Goal: Information Seeking & Learning: Understand process/instructions

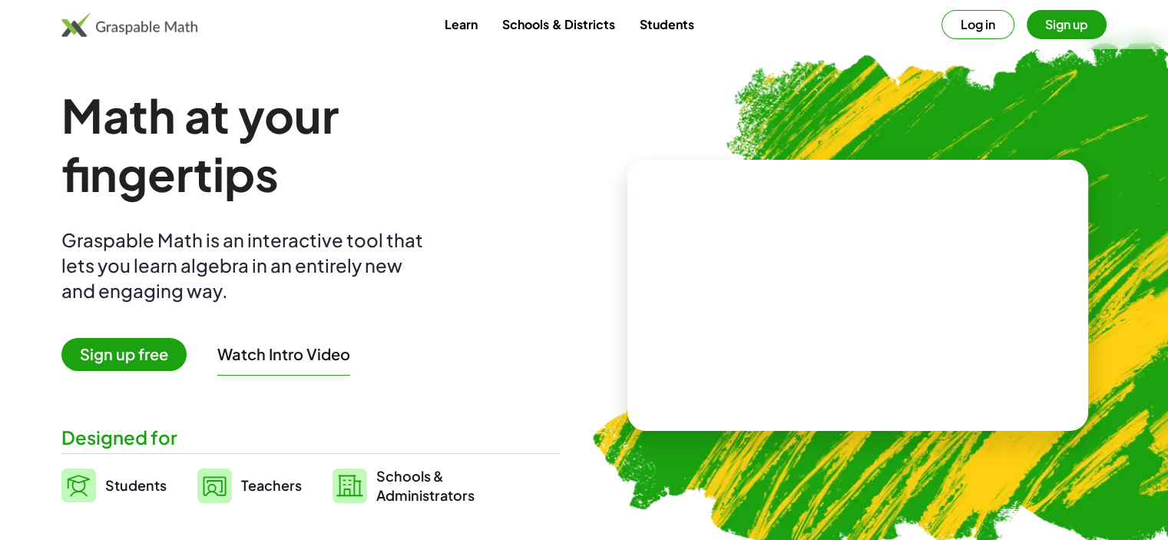
click at [974, 28] on button "Log in" at bounding box center [977, 24] width 73 height 29
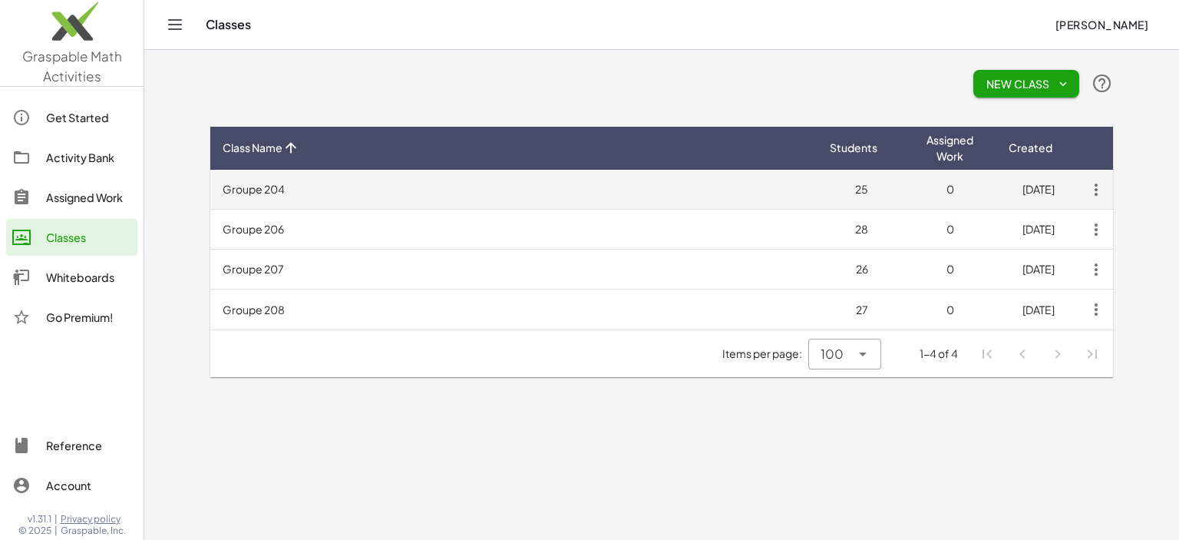
click at [374, 187] on td "Groupe 204" at bounding box center [513, 190] width 607 height 40
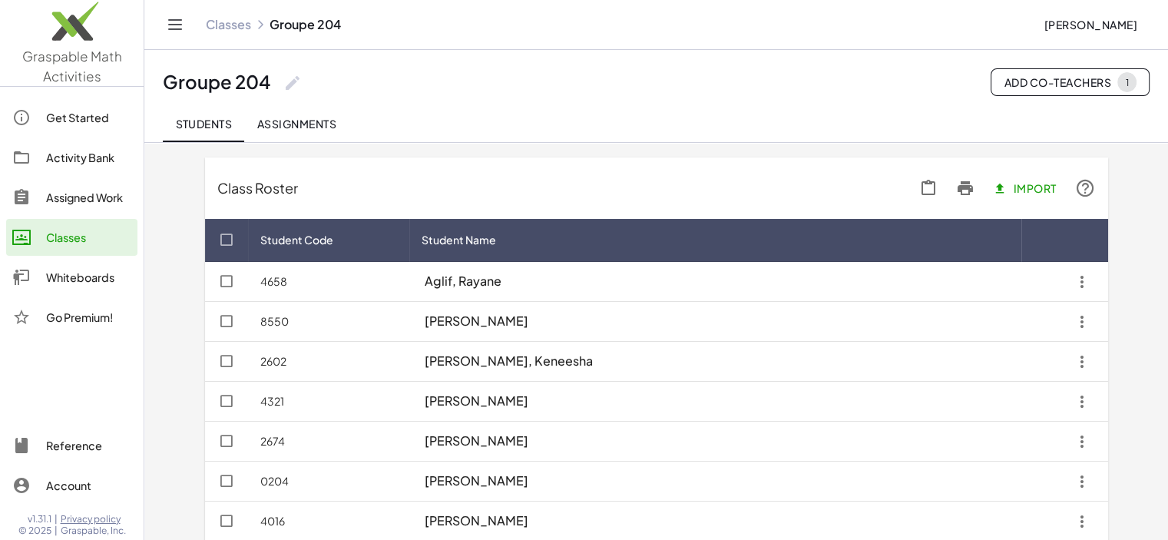
click at [81, 159] on div "Activity Bank" at bounding box center [88, 157] width 85 height 18
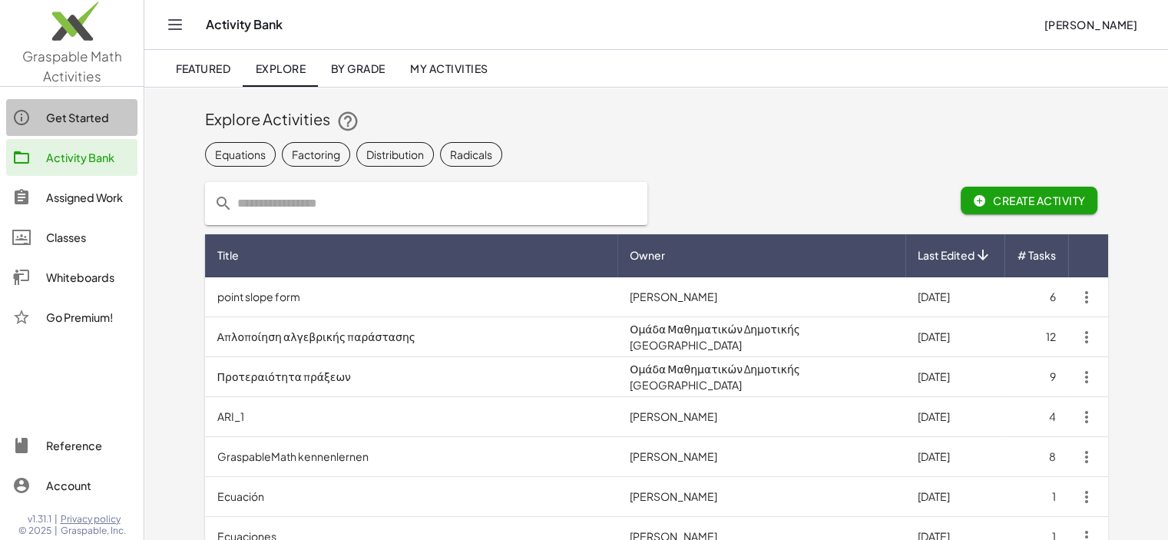
click at [86, 127] on link "Get Started" at bounding box center [71, 117] width 131 height 37
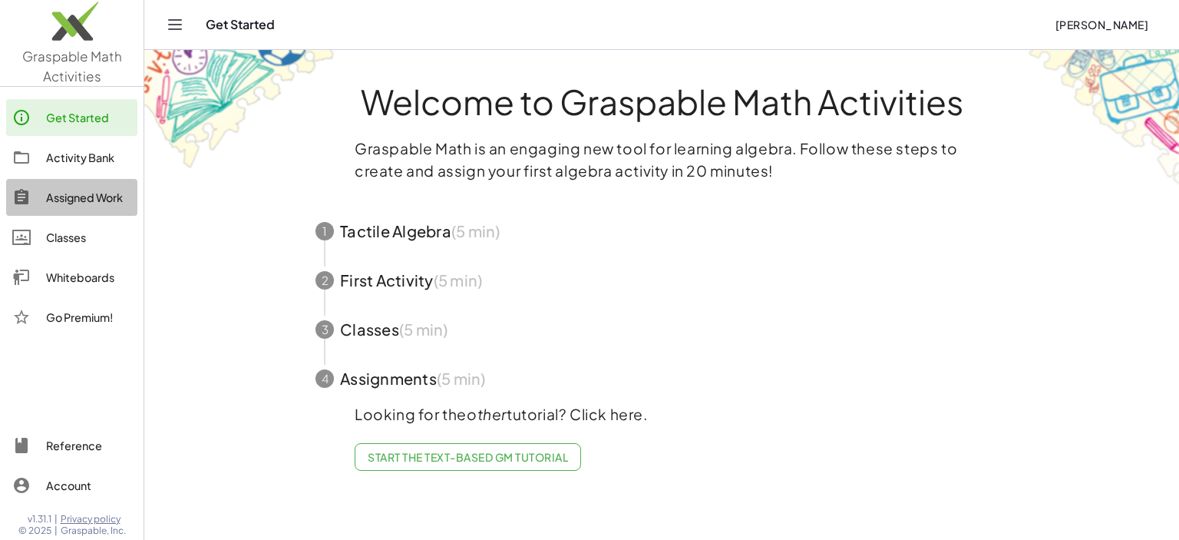
click at [97, 194] on div "Assigned Work" at bounding box center [88, 197] width 85 height 18
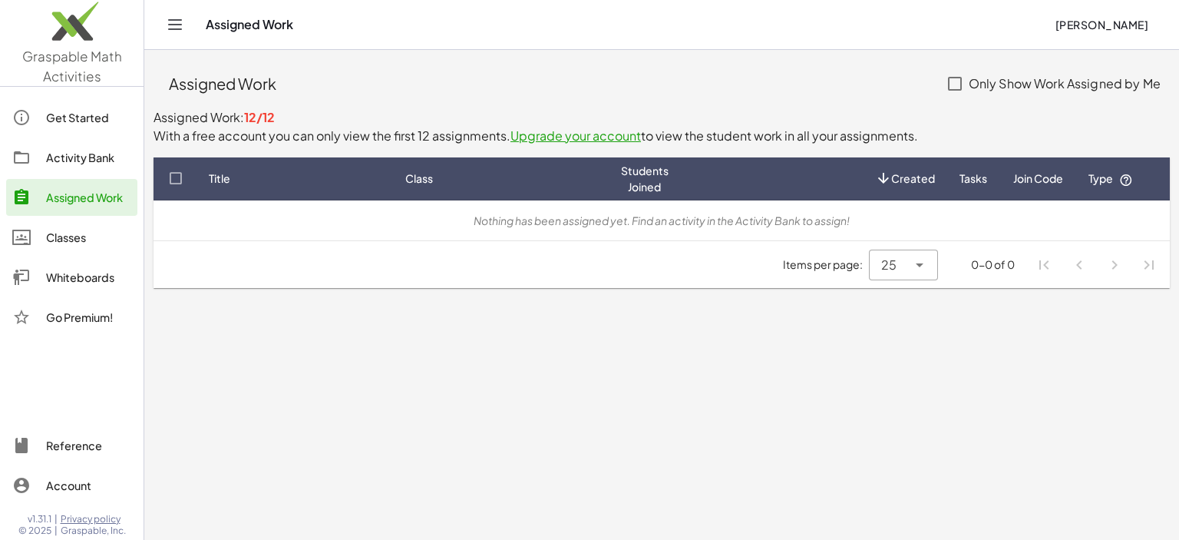
click at [1096, 14] on button "[PERSON_NAME]" at bounding box center [1102, 25] width 118 height 28
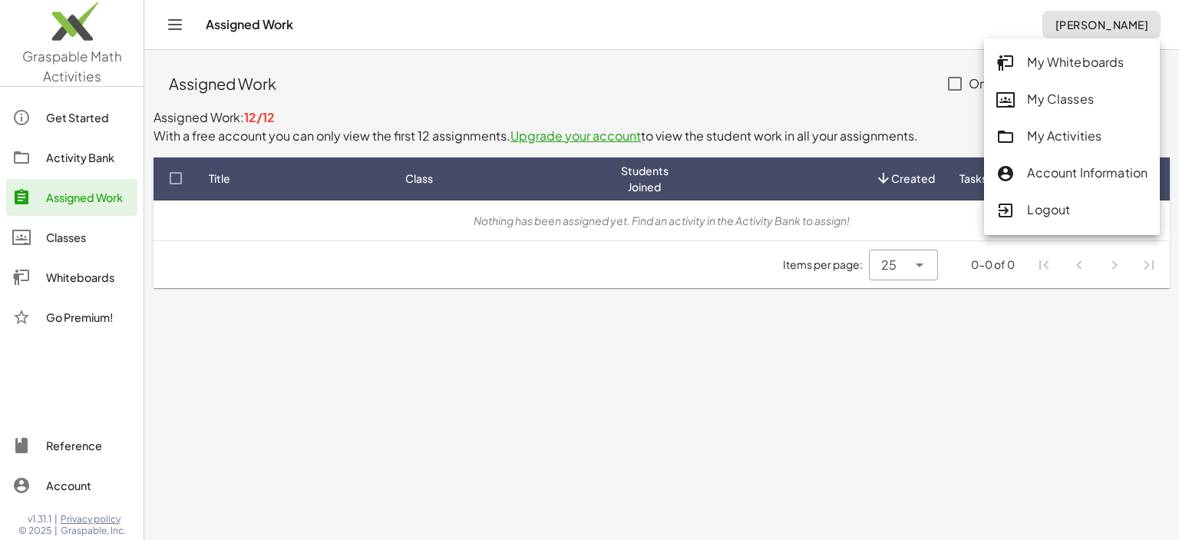
click at [1079, 209] on div "Logout" at bounding box center [1072, 210] width 151 height 20
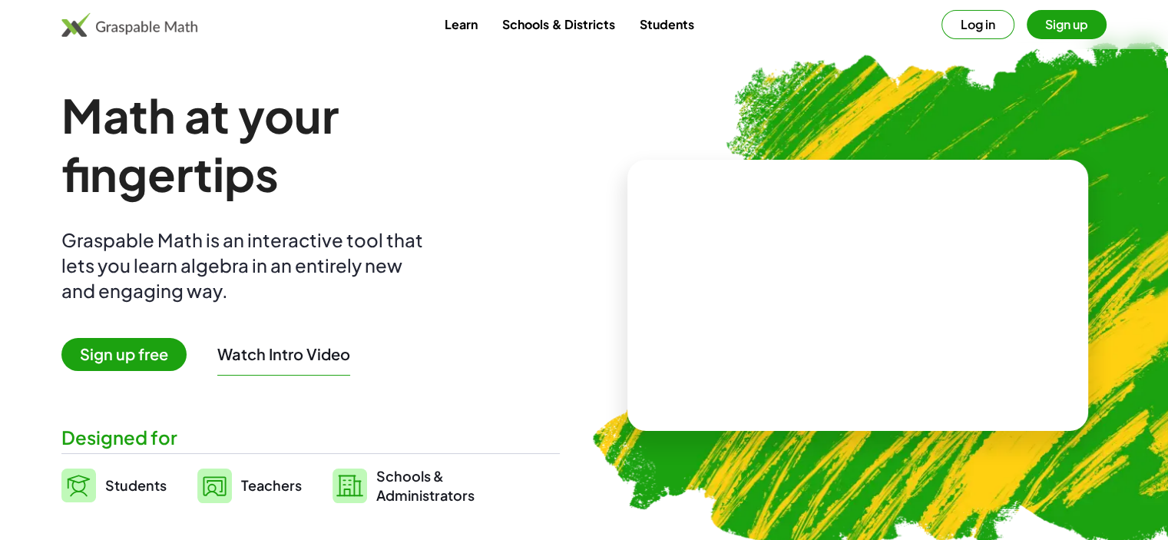
click at [977, 21] on button "Log in" at bounding box center [977, 24] width 73 height 29
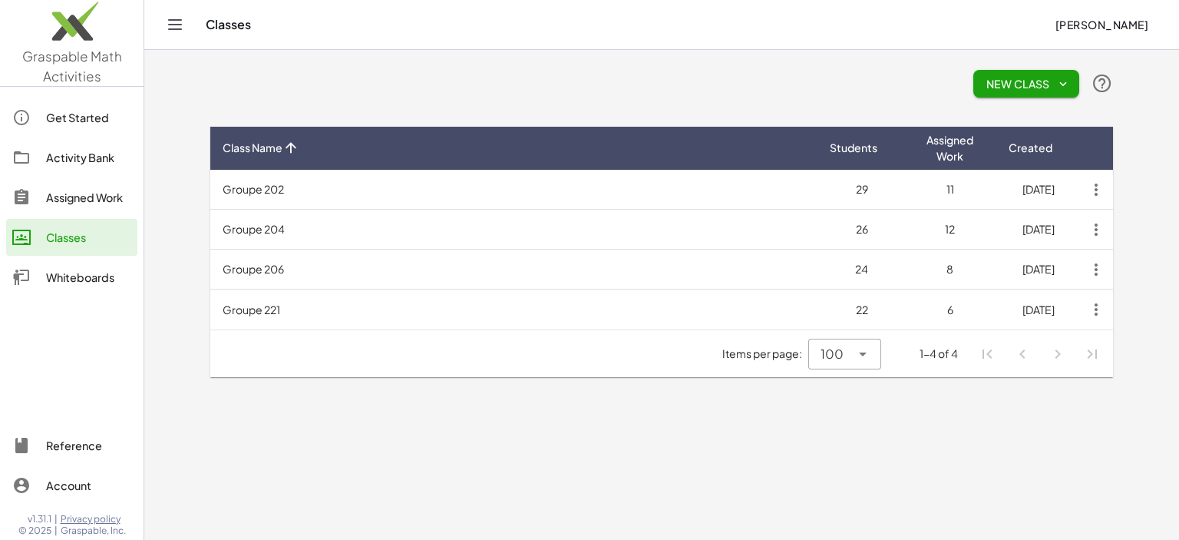
click at [95, 195] on div "Assigned Work" at bounding box center [88, 197] width 85 height 18
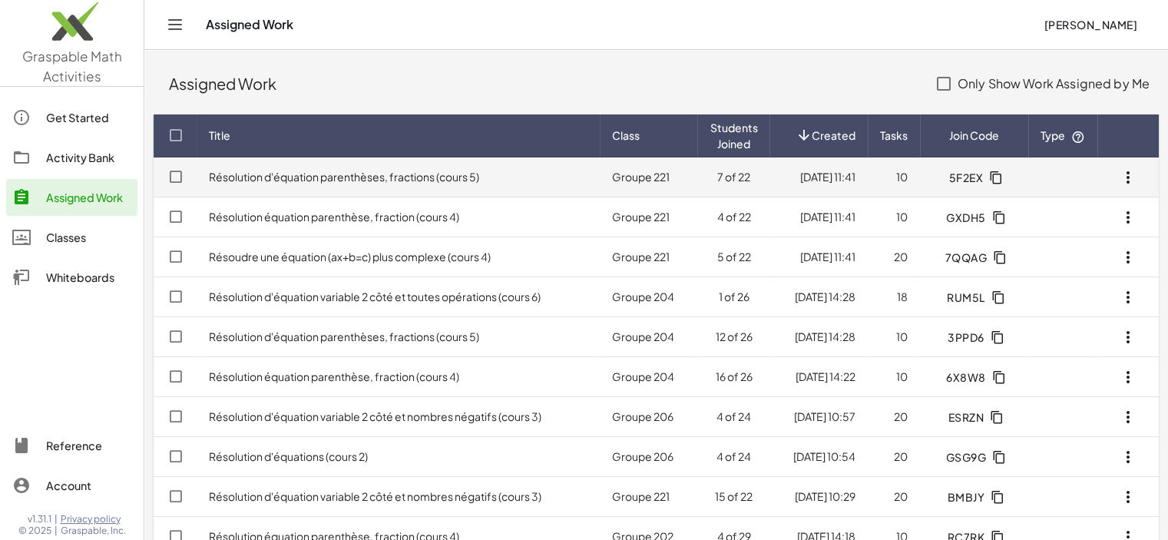
click at [378, 173] on link "Résolution d'équation parenthèses, fractions (cours 5)" at bounding box center [344, 177] width 270 height 14
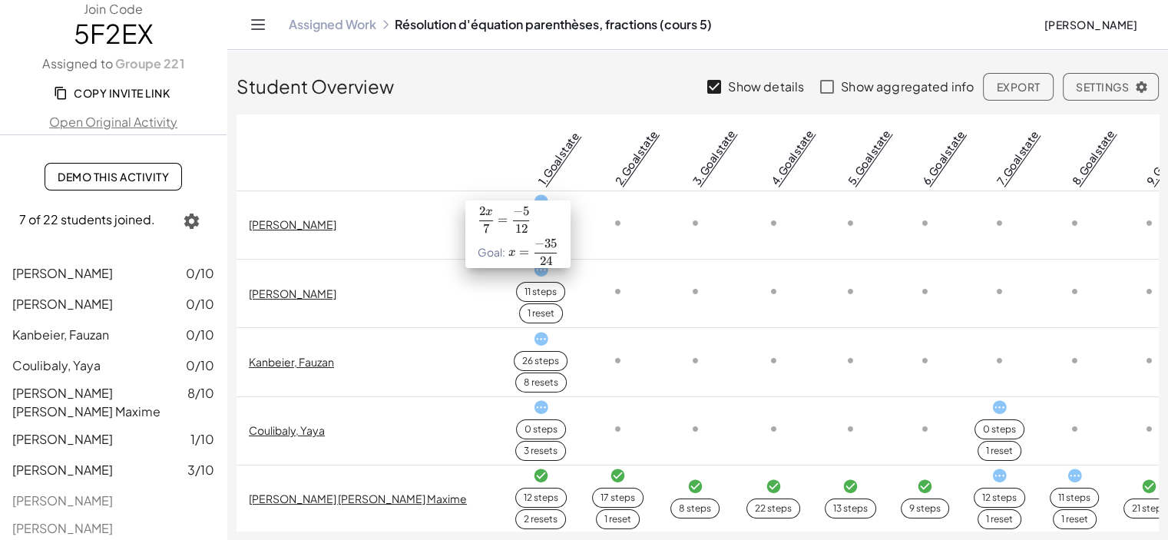
click at [534, 157] on link "1. Goal state" at bounding box center [557, 158] width 47 height 58
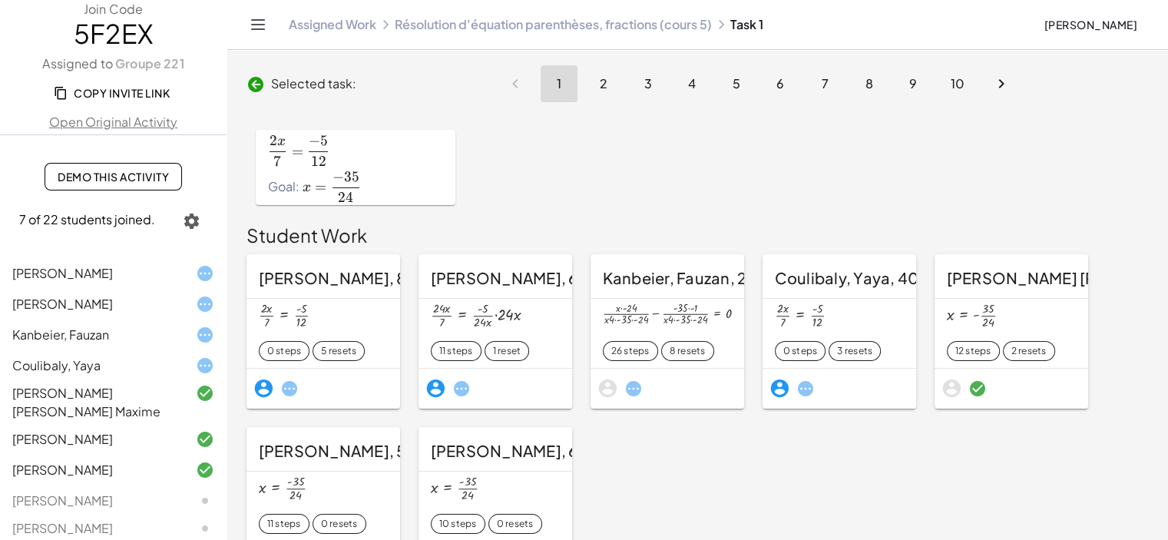
click at [317, 282] on span "Bernier, Dominique, 8361" at bounding box center [346, 277] width 174 height 19
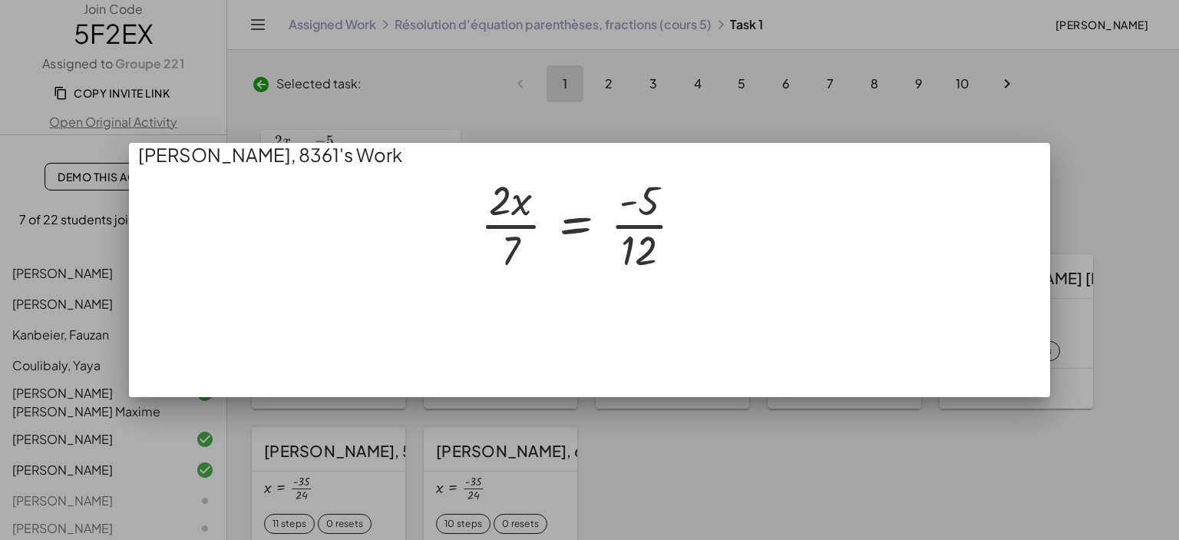
click at [376, 122] on div at bounding box center [589, 270] width 1179 height 540
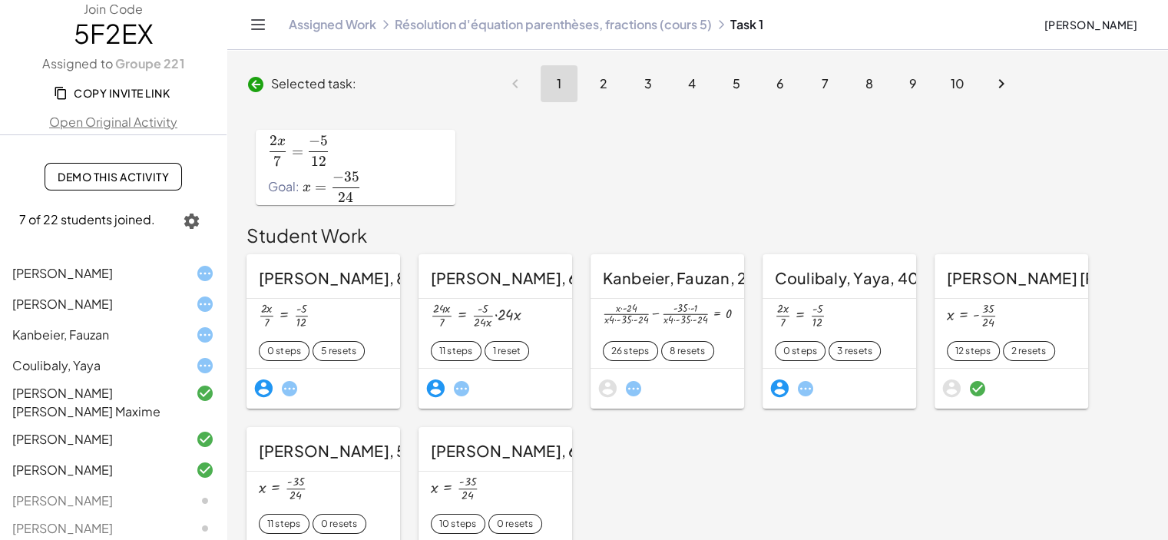
click at [86, 171] on span "Demo This Activity" at bounding box center [113, 177] width 111 height 14
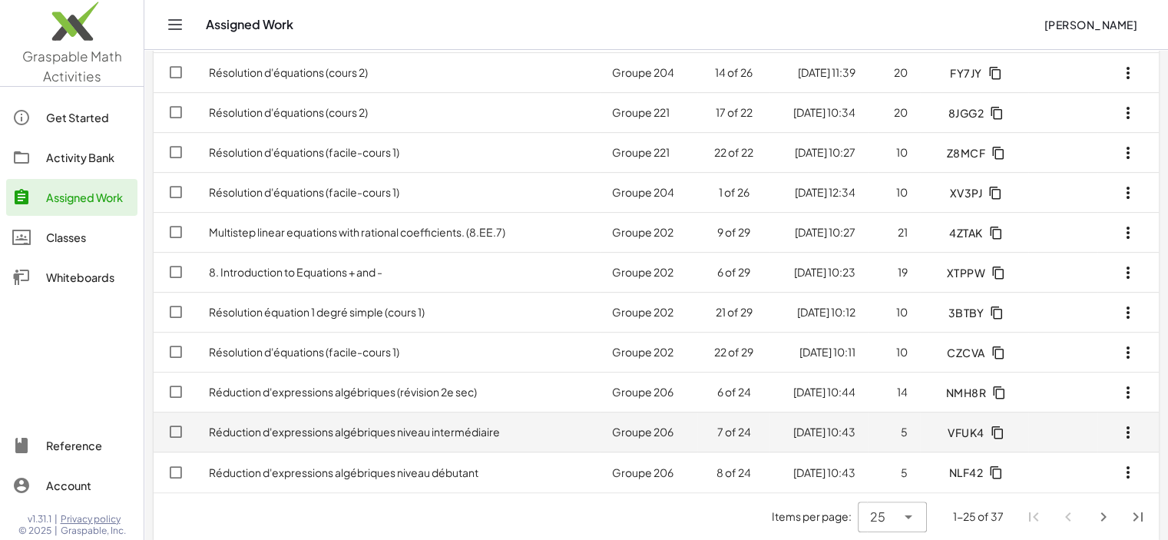
scroll to position [673, 0]
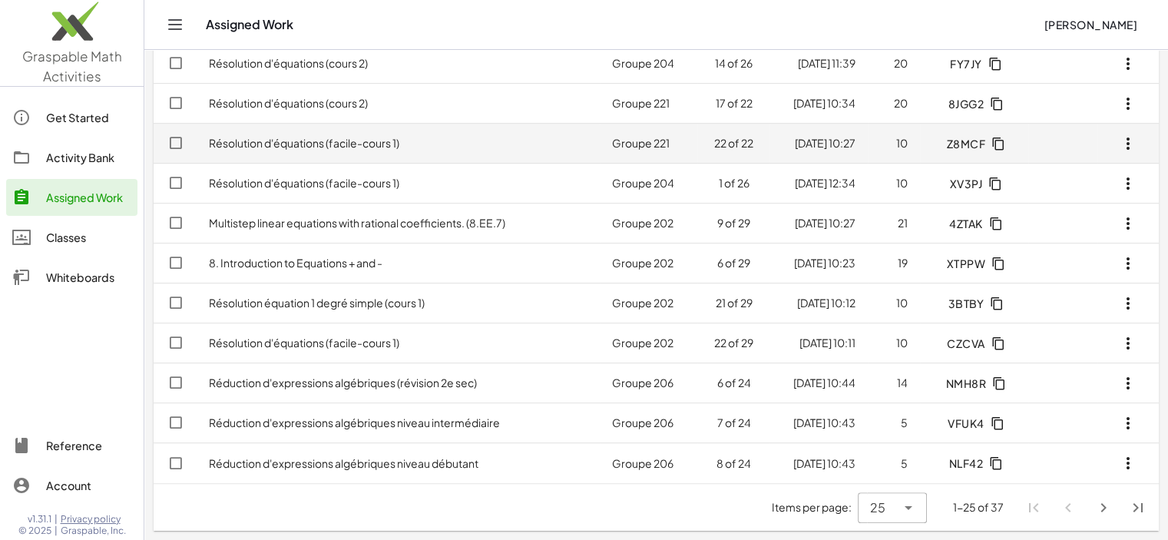
click at [365, 141] on link "Résolution d'équations (facile-cours 1)" at bounding box center [304, 143] width 190 height 14
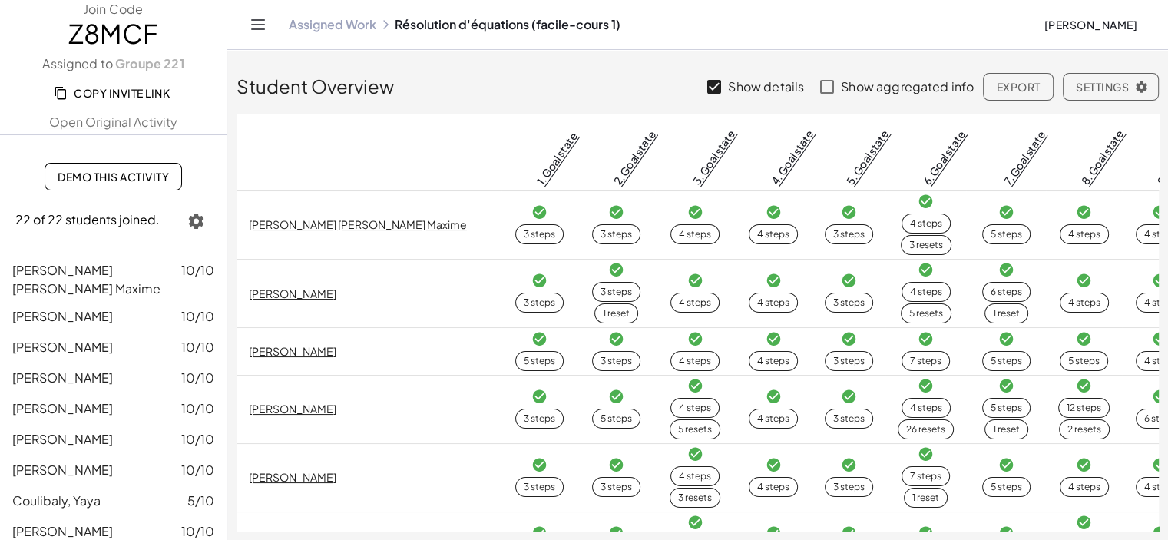
click at [141, 186] on link "Demo This Activity" at bounding box center [113, 177] width 137 height 28
click at [92, 39] on span "Z8MCF" at bounding box center [113, 33] width 226 height 31
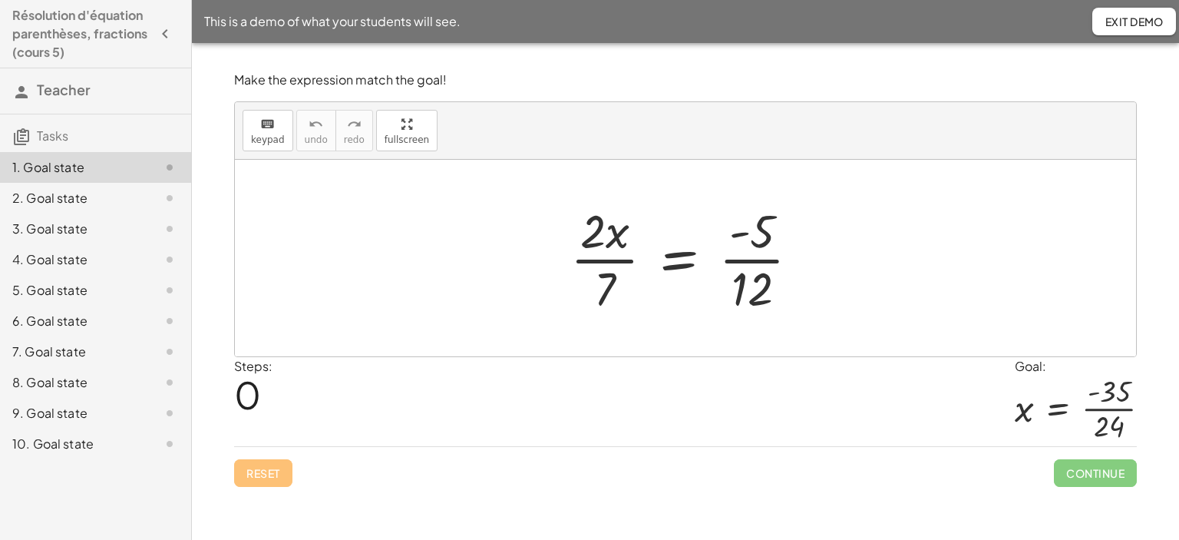
click at [164, 32] on icon "button" at bounding box center [165, 34] width 18 height 18
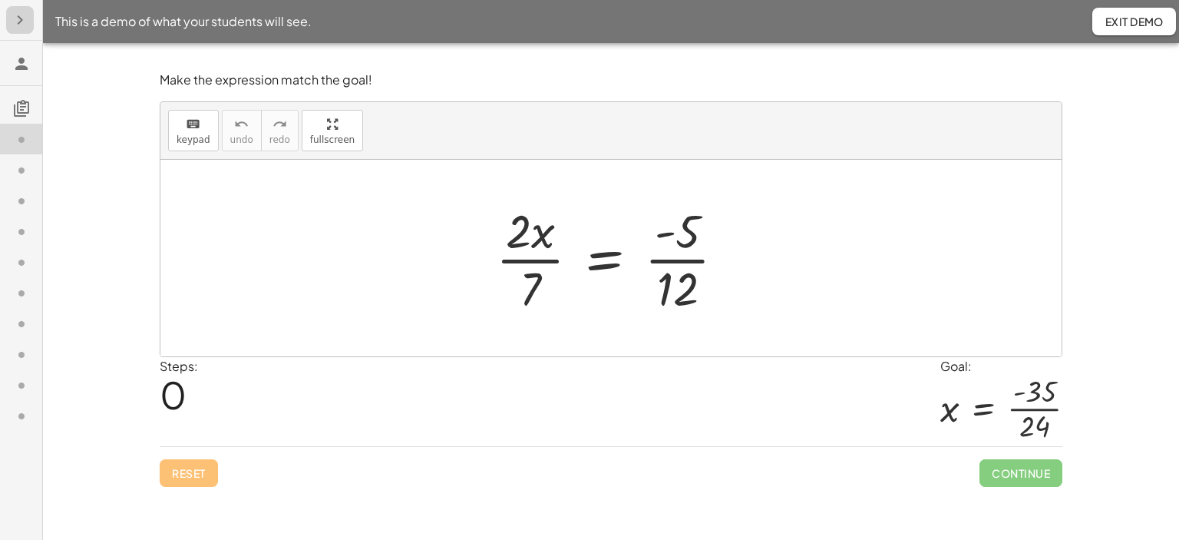
click at [14, 27] on icon "button" at bounding box center [20, 20] width 18 height 18
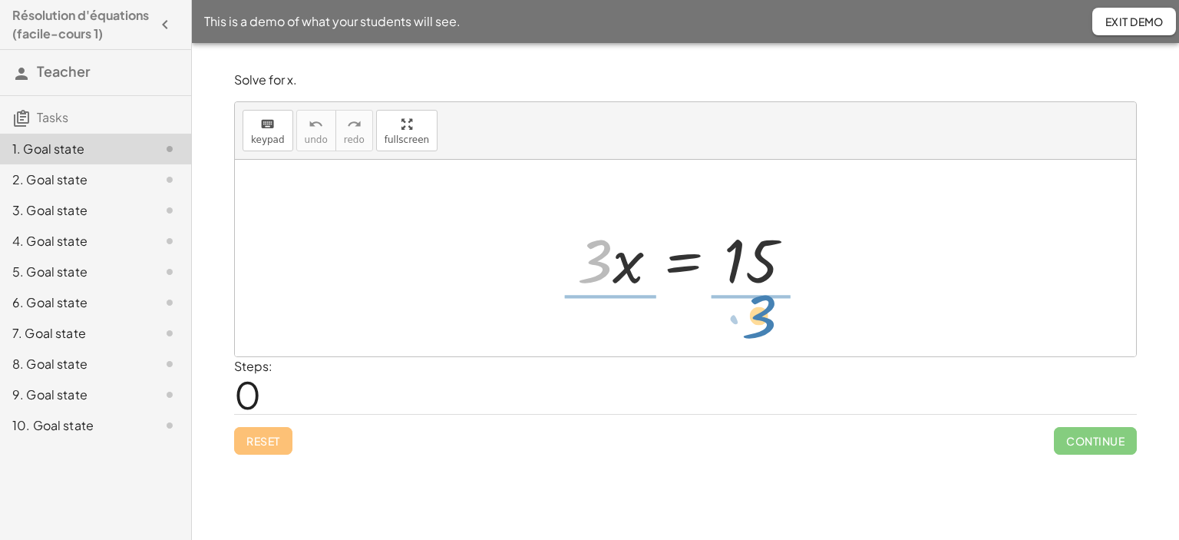
drag, startPoint x: 595, startPoint y: 275, endPoint x: 764, endPoint y: 334, distance: 179.0
click at [764, 334] on div "· 3 · 3 · x = 15" at bounding box center [685, 258] width 901 height 197
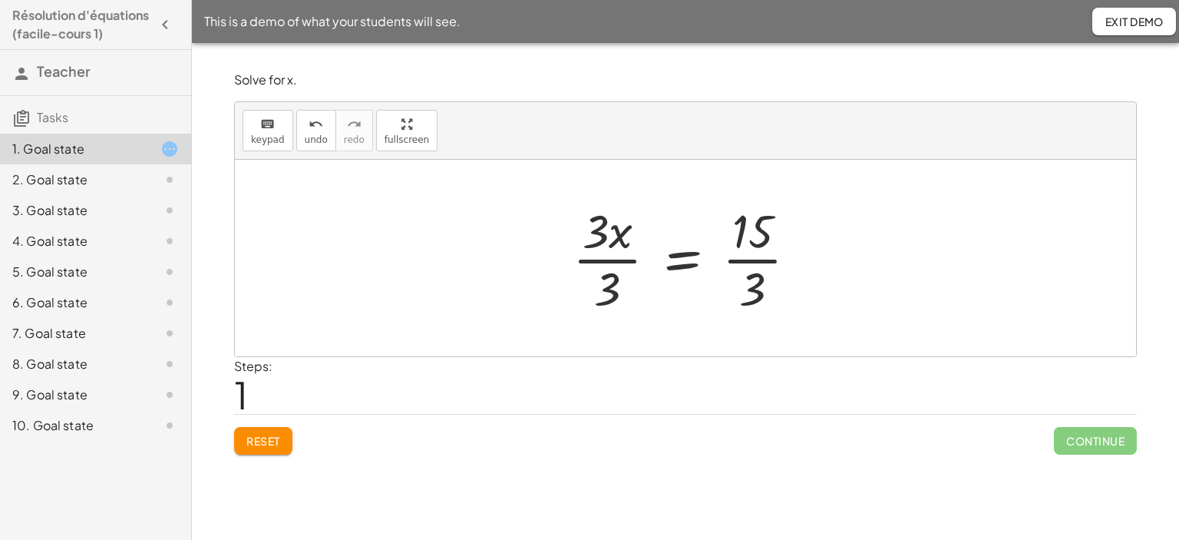
click at [600, 263] on div at bounding box center [691, 258] width 253 height 118
click at [600, 263] on div "· 3 · x = 15 · x = 15 · 3 · 3 · · 3 · 3 · x · 3 = · 15 · 3" at bounding box center [704, 258] width 233 height 126
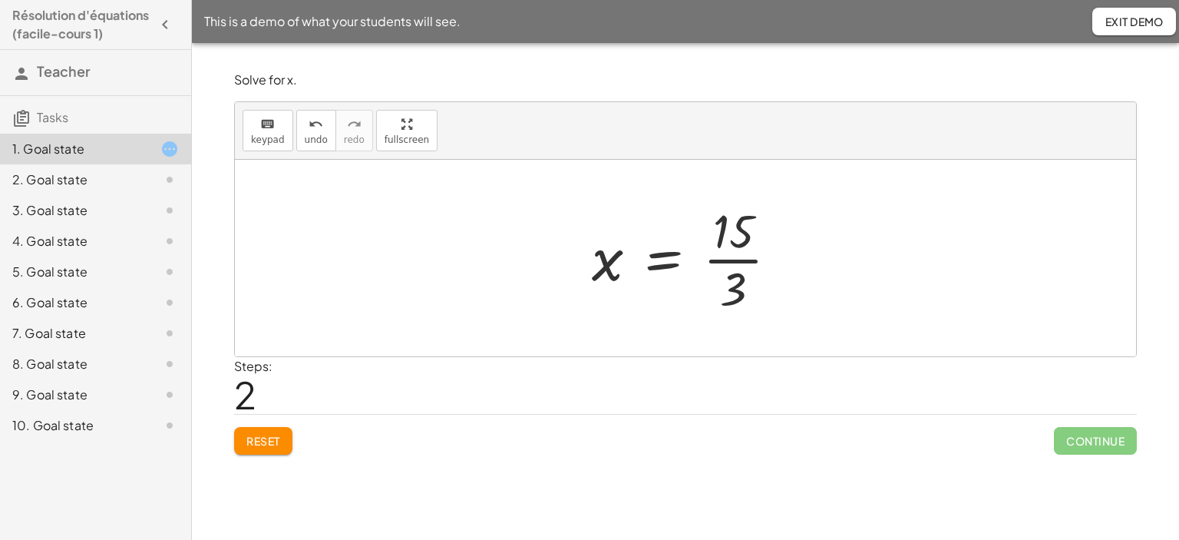
click at [749, 259] on div at bounding box center [691, 258] width 214 height 118
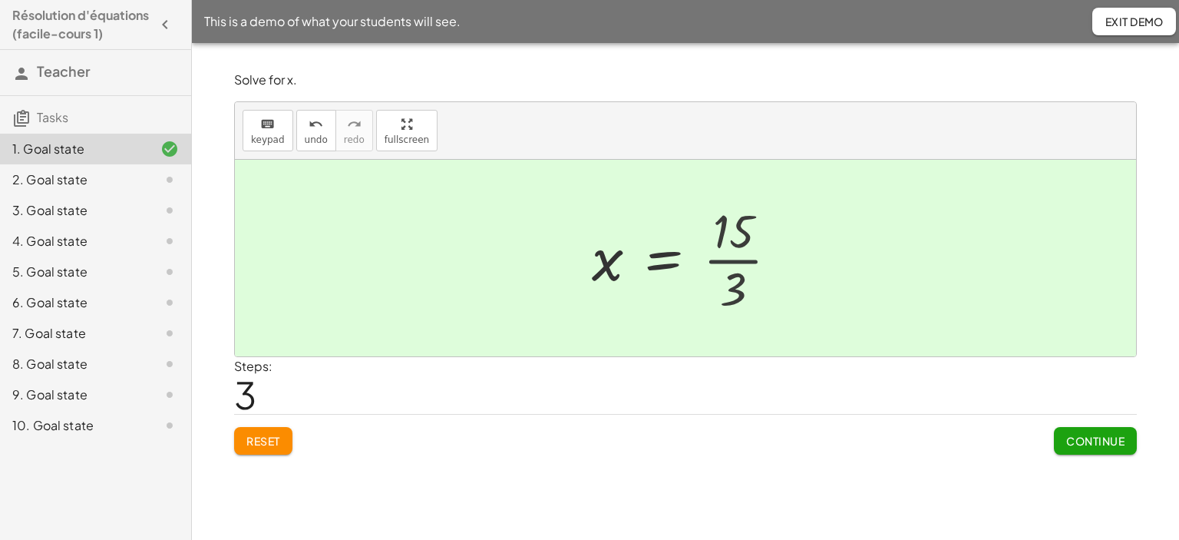
click at [749, 259] on div at bounding box center [677, 258] width 187 height 76
click at [1099, 440] on span "Continue" at bounding box center [1095, 441] width 58 height 14
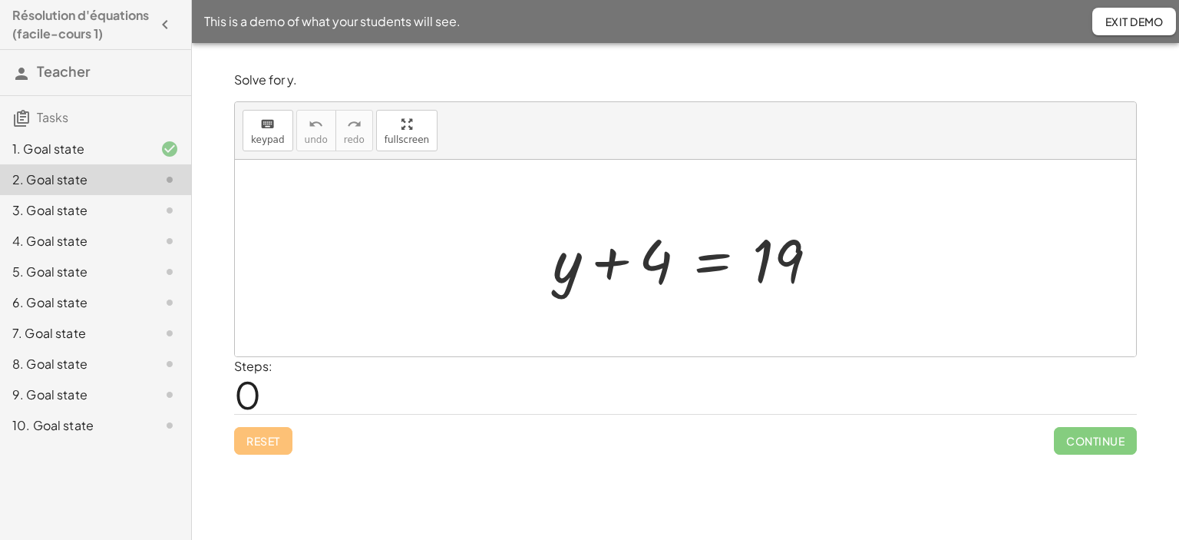
drag, startPoint x: 614, startPoint y: 260, endPoint x: 607, endPoint y: 278, distance: 19.0
click at [607, 278] on div at bounding box center [691, 258] width 293 height 79
drag, startPoint x: 650, startPoint y: 261, endPoint x: 869, endPoint y: 242, distance: 220.4
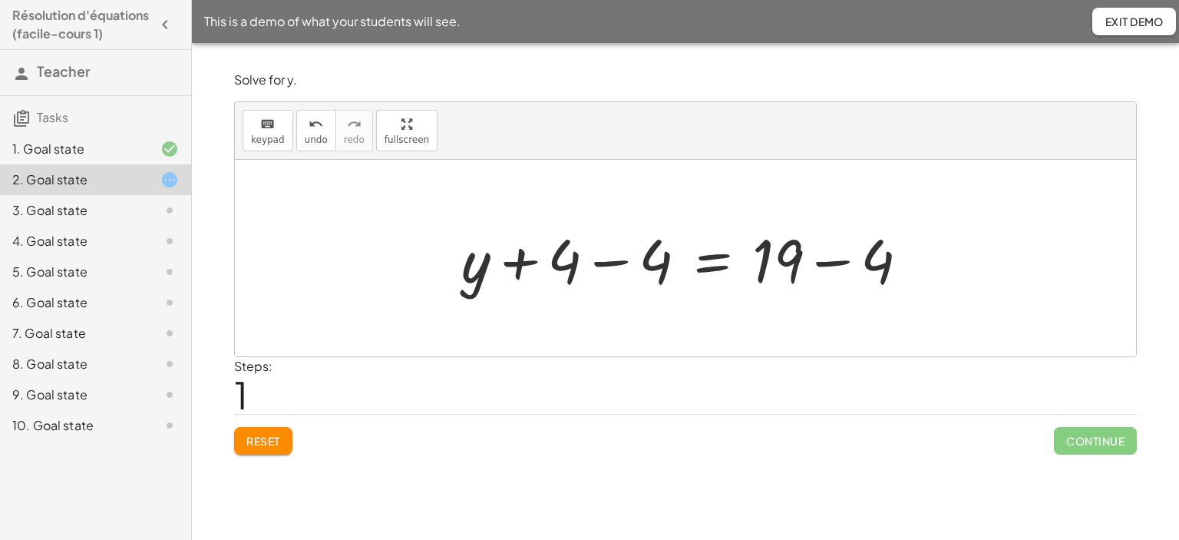
click at [609, 268] on div at bounding box center [691, 258] width 475 height 79
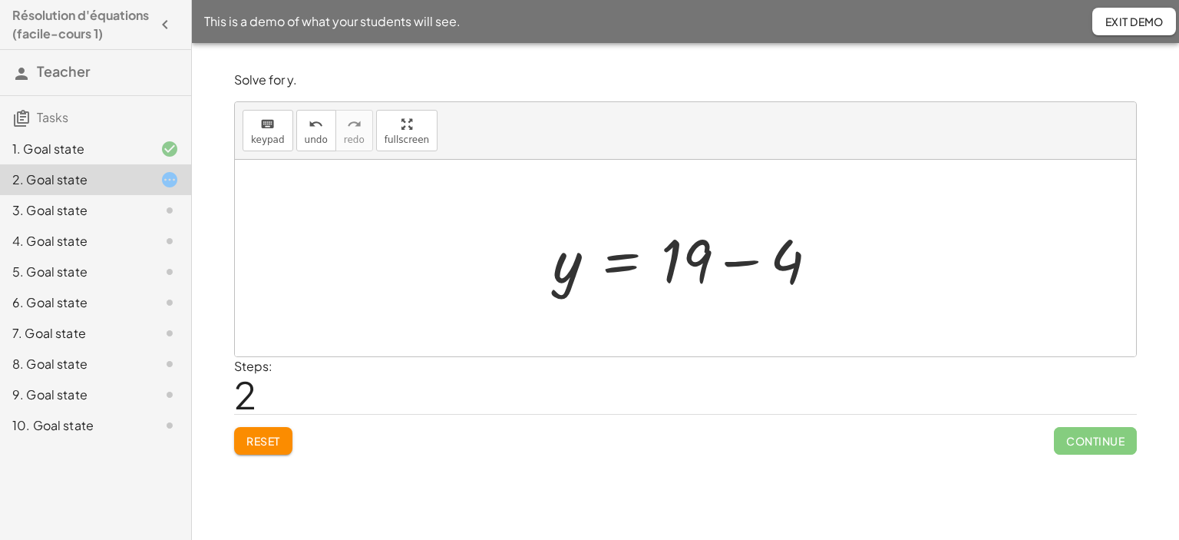
click at [736, 262] on div at bounding box center [691, 258] width 293 height 79
